Goal: Information Seeking & Learning: Learn about a topic

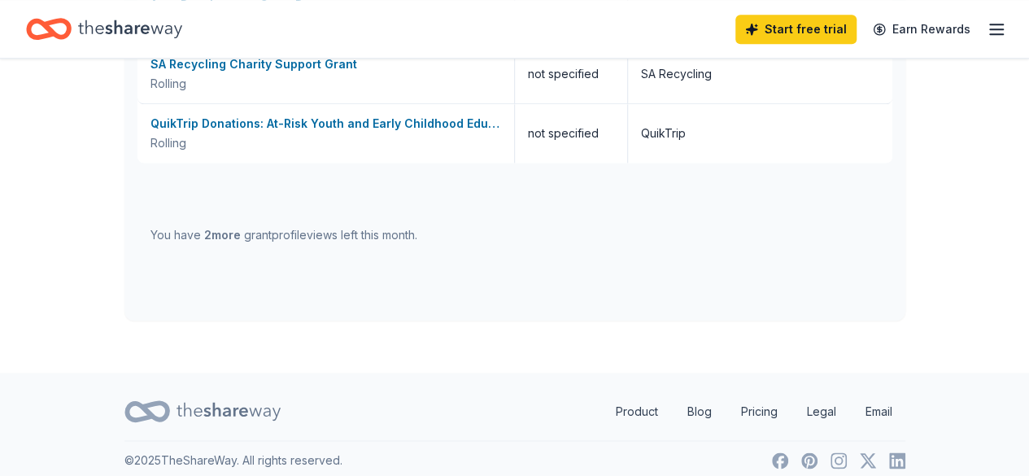
scroll to position [835, 0]
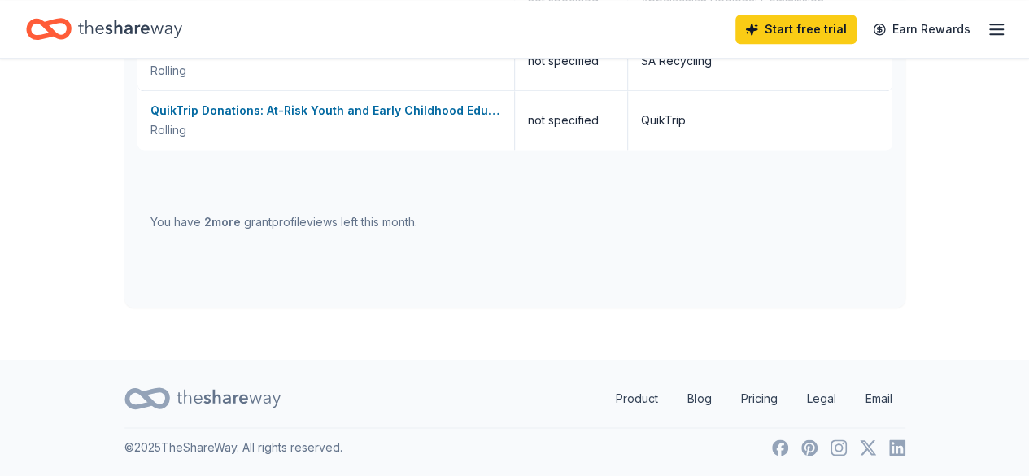
click at [254, 398] on icon at bounding box center [229, 398] width 104 height 18
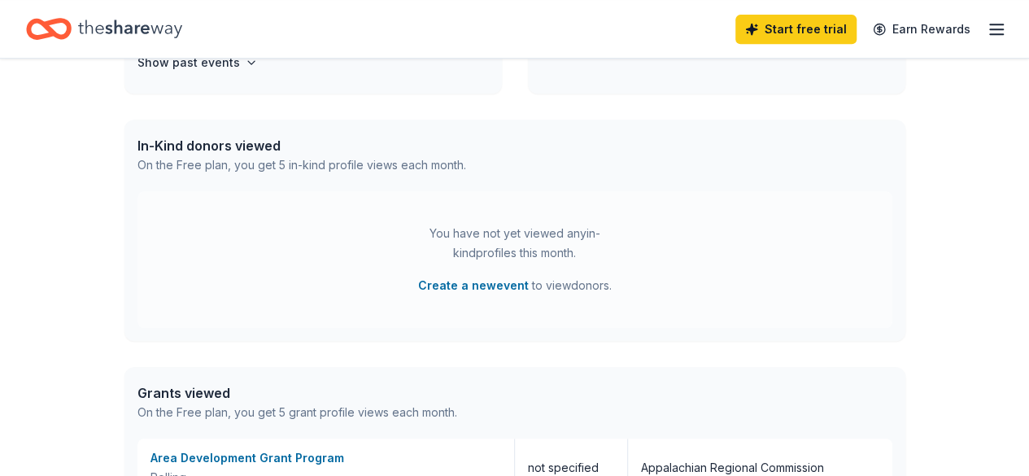
scroll to position [184, 0]
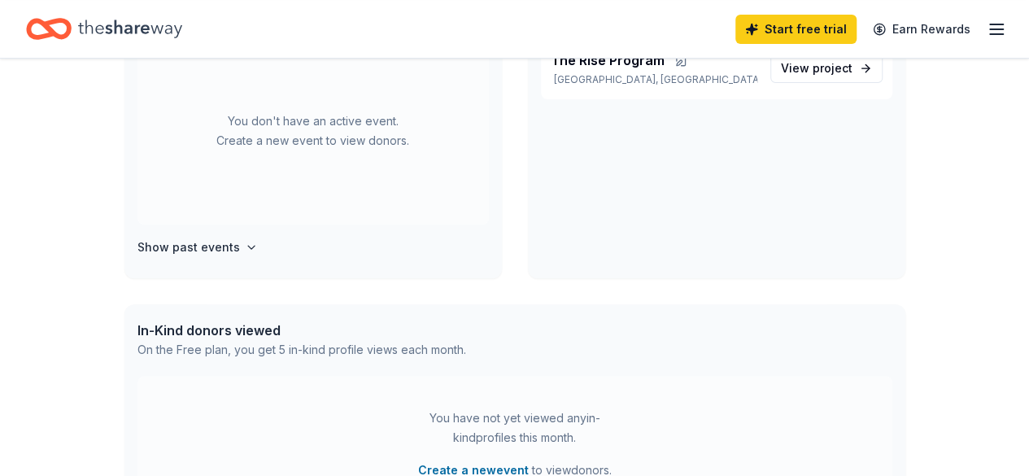
click at [994, 21] on div "Start free trial Earn Rewards" at bounding box center [514, 29] width 1029 height 58
click at [990, 32] on icon "button" at bounding box center [997, 30] width 20 height 20
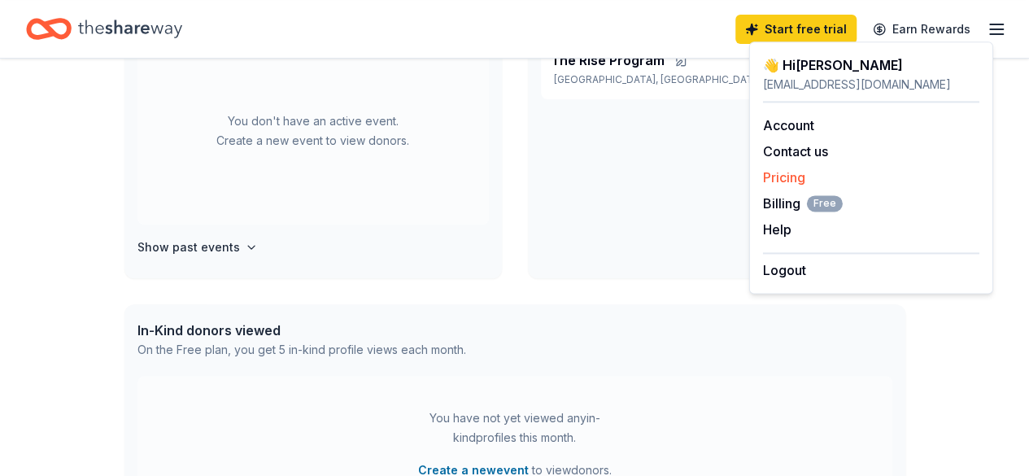
click at [775, 174] on link "Pricing" at bounding box center [784, 177] width 42 height 16
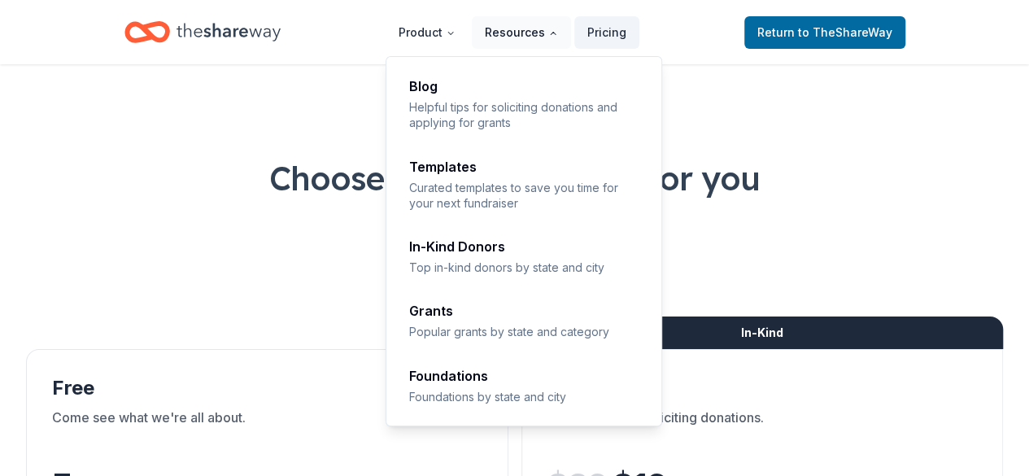
click at [539, 28] on button "Resources" at bounding box center [521, 32] width 99 height 33
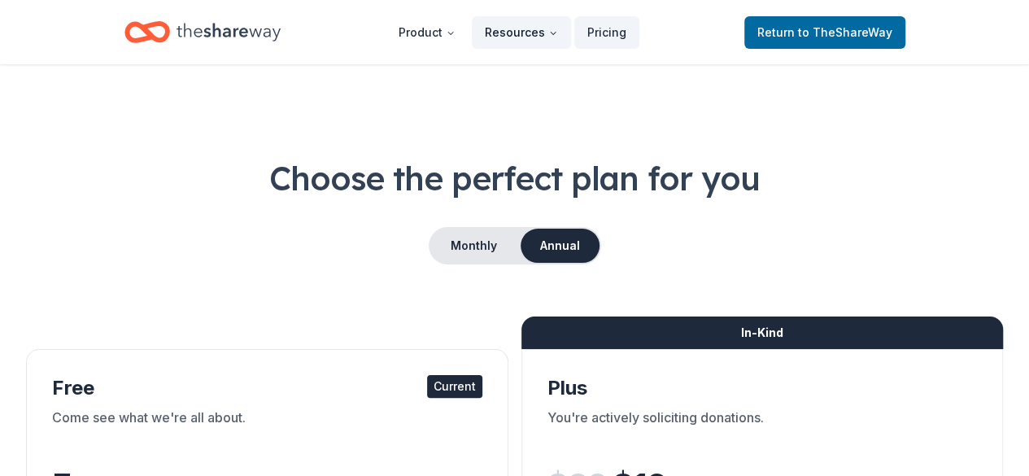
click at [538, 29] on button "Resources" at bounding box center [521, 32] width 99 height 33
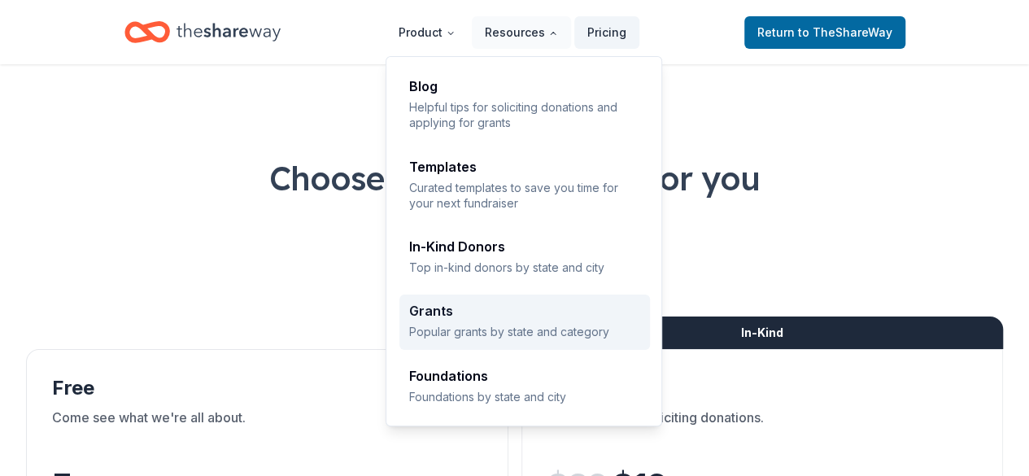
click at [444, 319] on div "Grants Popular grants by state and category" at bounding box center [524, 321] width 231 height 35
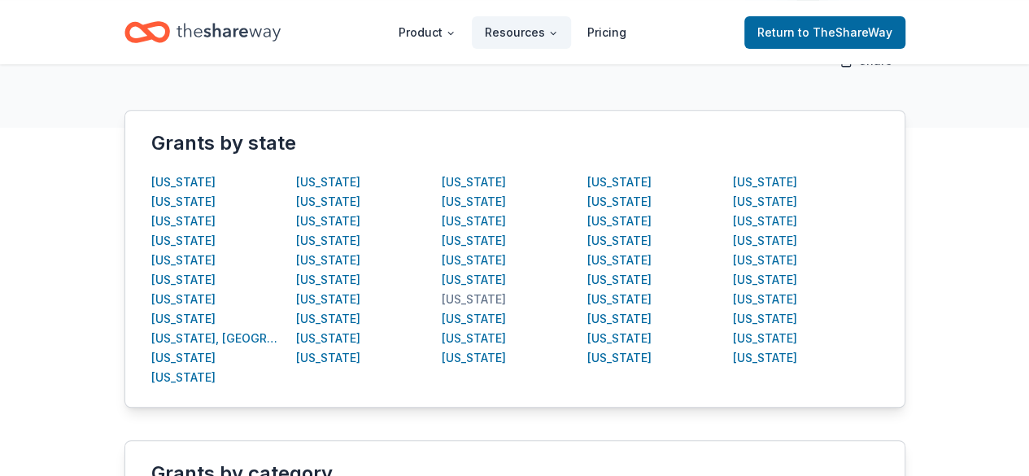
scroll to position [325, 0]
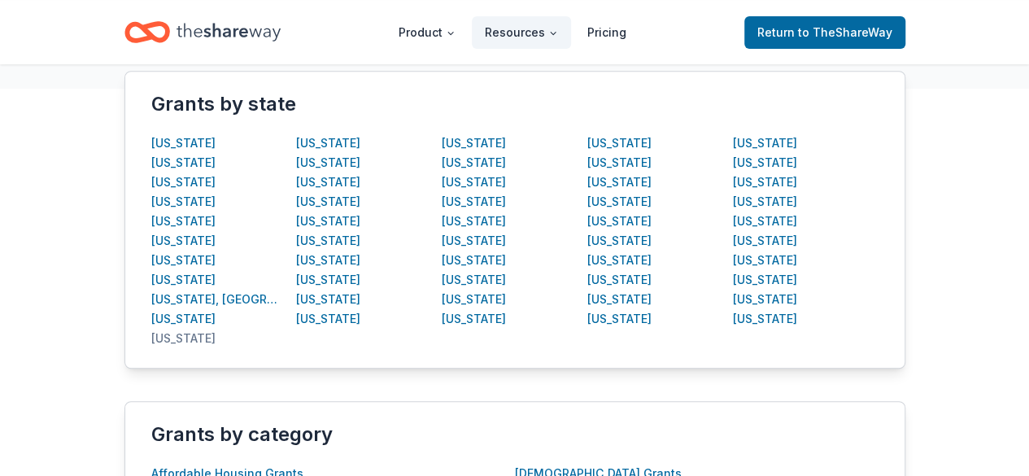
click at [159, 329] on div "[US_STATE]" at bounding box center [183, 339] width 64 height 20
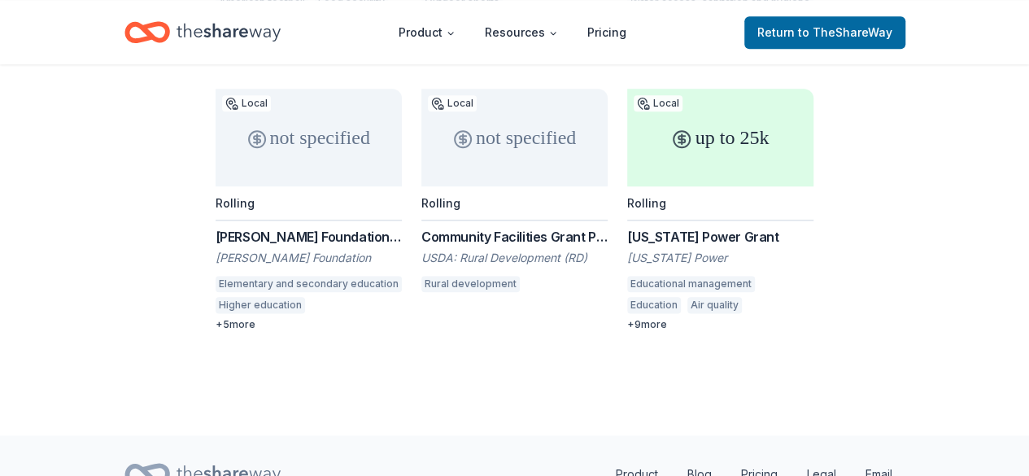
scroll to position [828, 0]
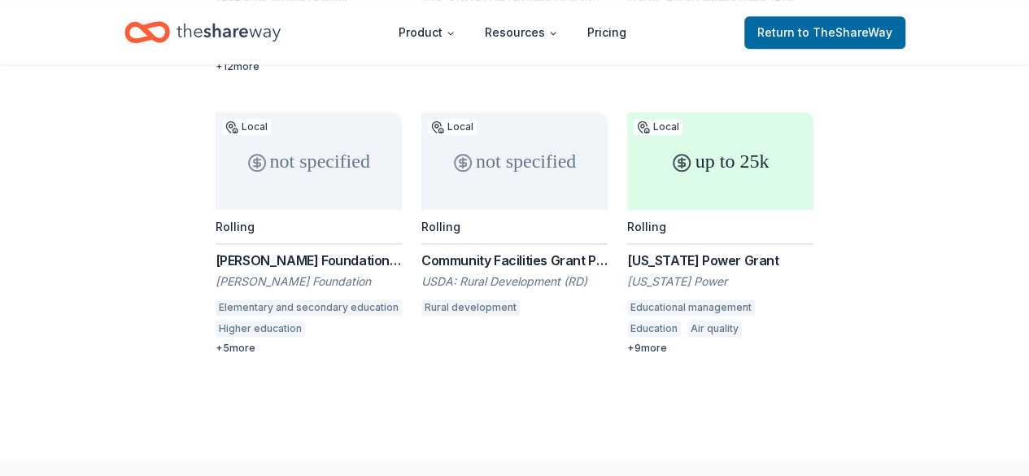
click at [701, 251] on div "[US_STATE] Power Grant" at bounding box center [720, 261] width 186 height 20
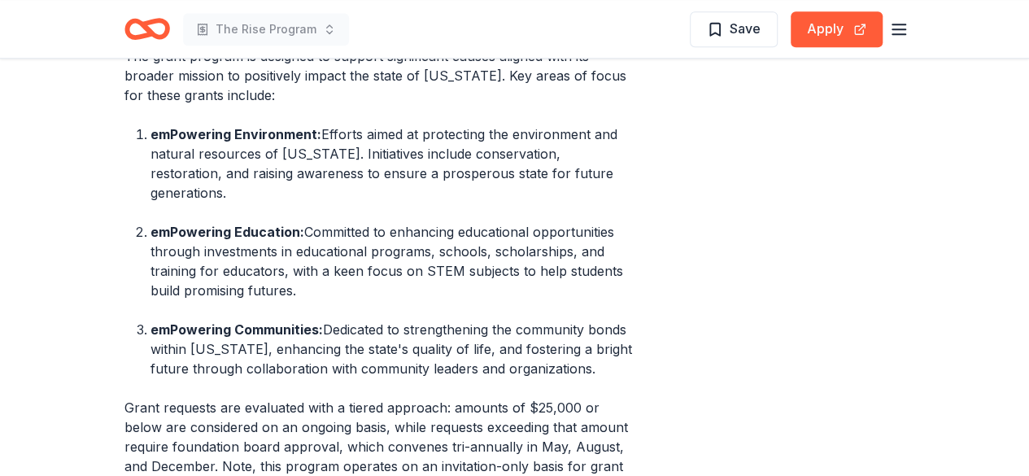
scroll to position [814, 0]
